Goal: Check status: Check status

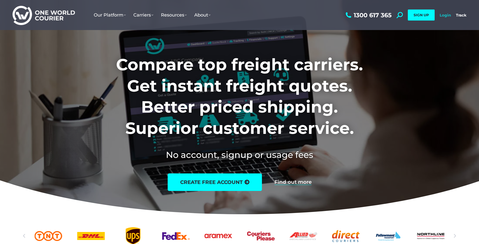
click at [450, 15] on link "Login" at bounding box center [445, 15] width 11 height 5
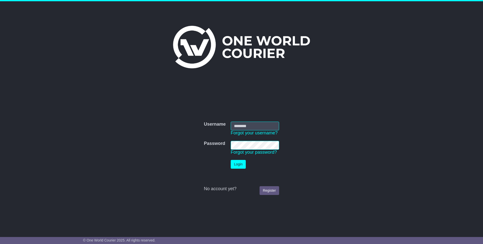
type input "**********"
click at [240, 164] on button "Login" at bounding box center [238, 164] width 15 height 9
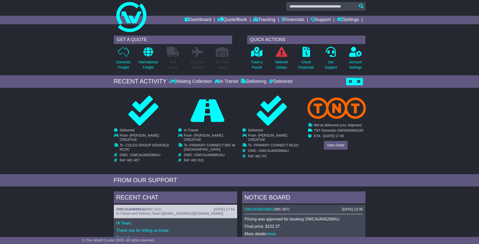
scroll to position [4, 0]
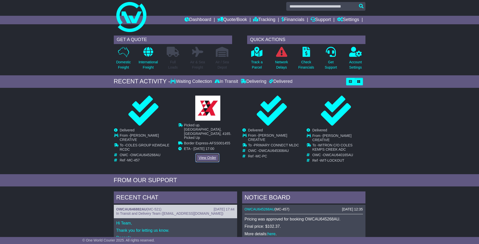
click at [213, 154] on link "View Order" at bounding box center [208, 158] width 24 height 9
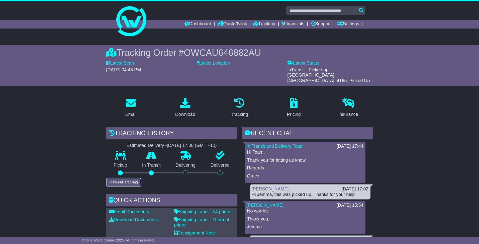
click at [133, 178] on button "View Full Tracking" at bounding box center [123, 182] width 35 height 9
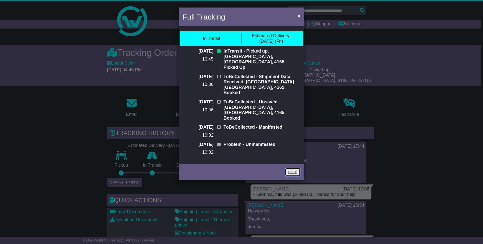
click at [294, 168] on link "Close" at bounding box center [293, 172] width 16 height 9
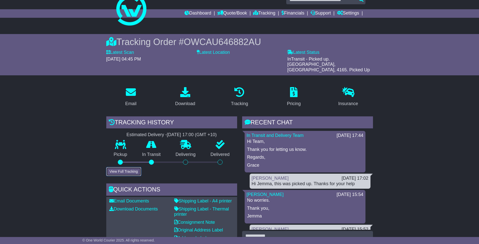
scroll to position [38, 0]
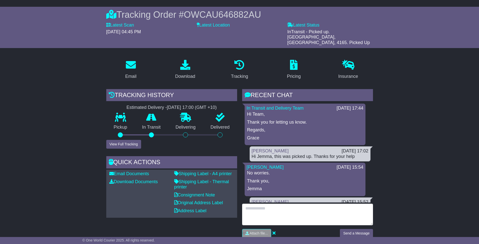
click at [300, 204] on textarea at bounding box center [307, 215] width 131 height 22
type textarea "**********"
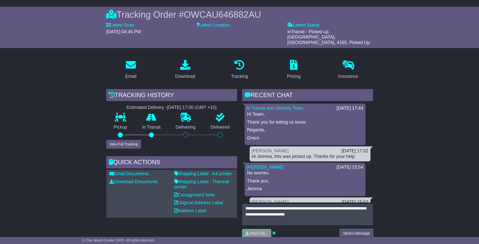
click at [355, 230] on button "Send a Message" at bounding box center [356, 233] width 33 height 9
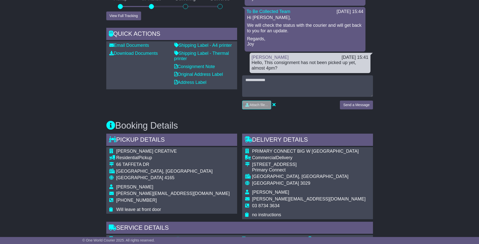
scroll to position [102, 0]
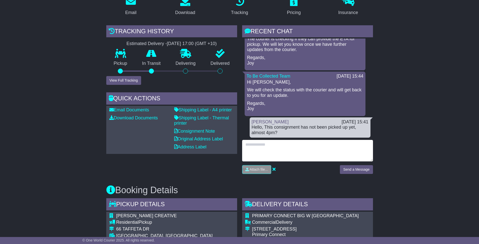
click at [310, 146] on textarea at bounding box center [307, 151] width 131 height 22
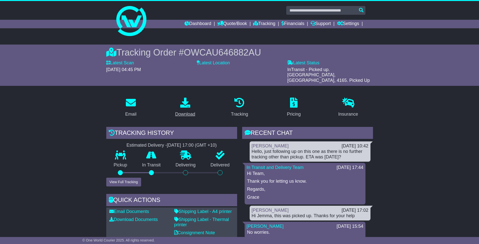
scroll to position [0, 0]
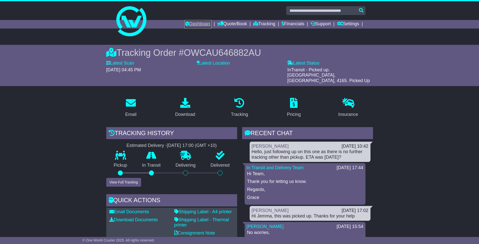
click at [197, 25] on link "Dashboard" at bounding box center [198, 24] width 27 height 9
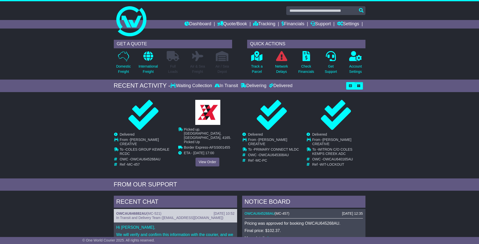
scroll to position [103, 0]
